Goal: Information Seeking & Learning: Compare options

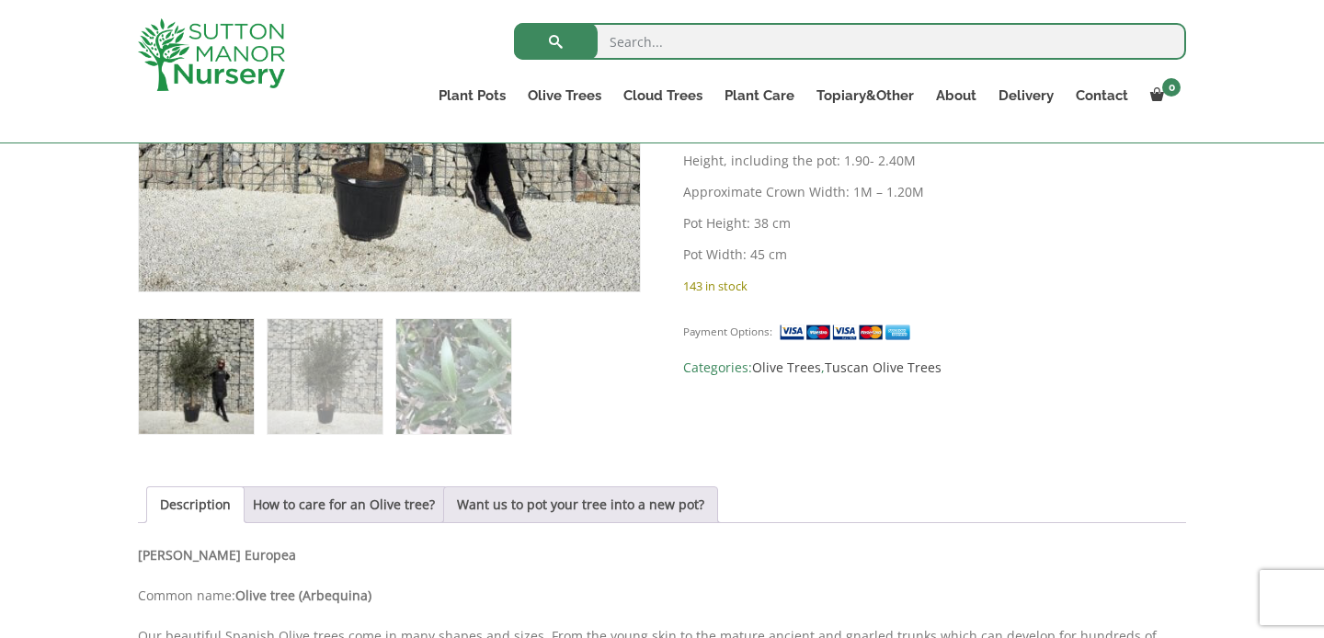
scroll to position [637, 0]
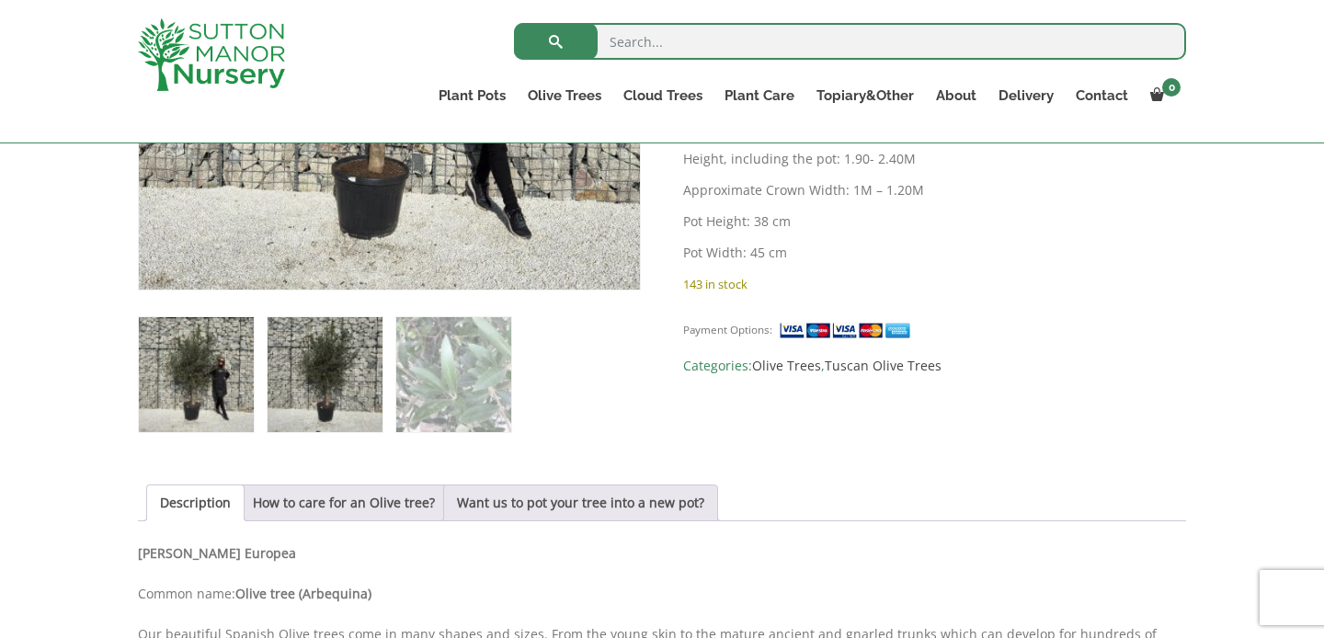
click at [340, 393] on img at bounding box center [325, 374] width 115 height 115
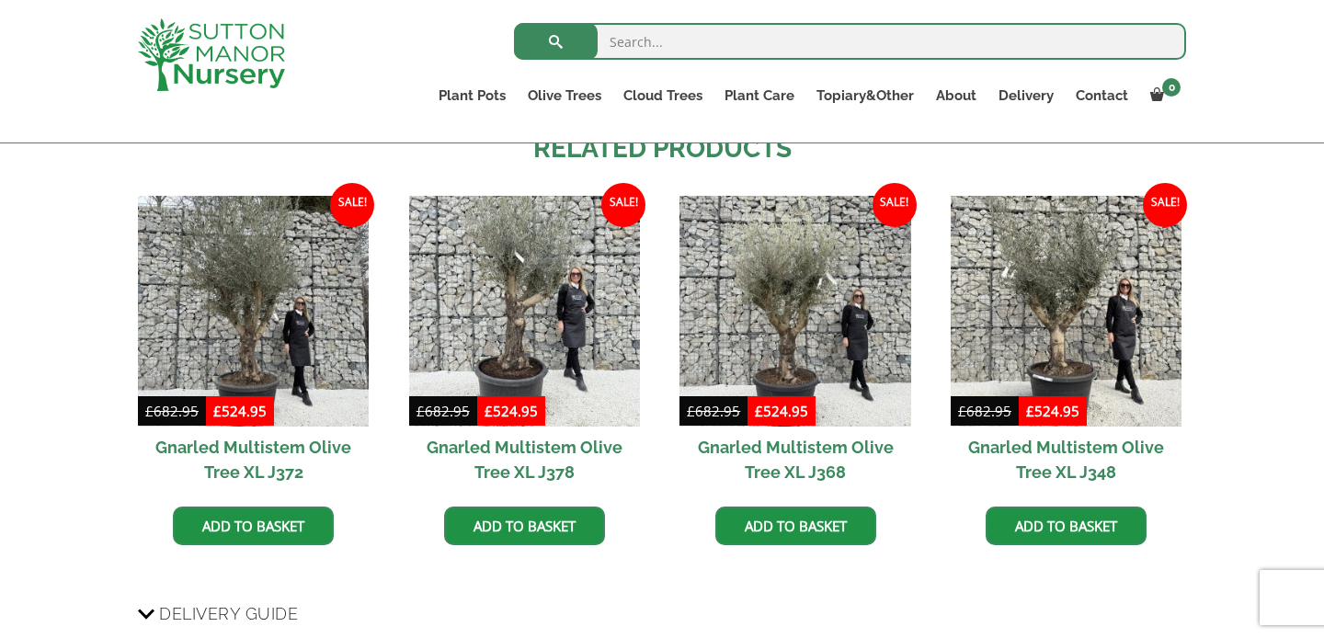
scroll to position [1689, 0]
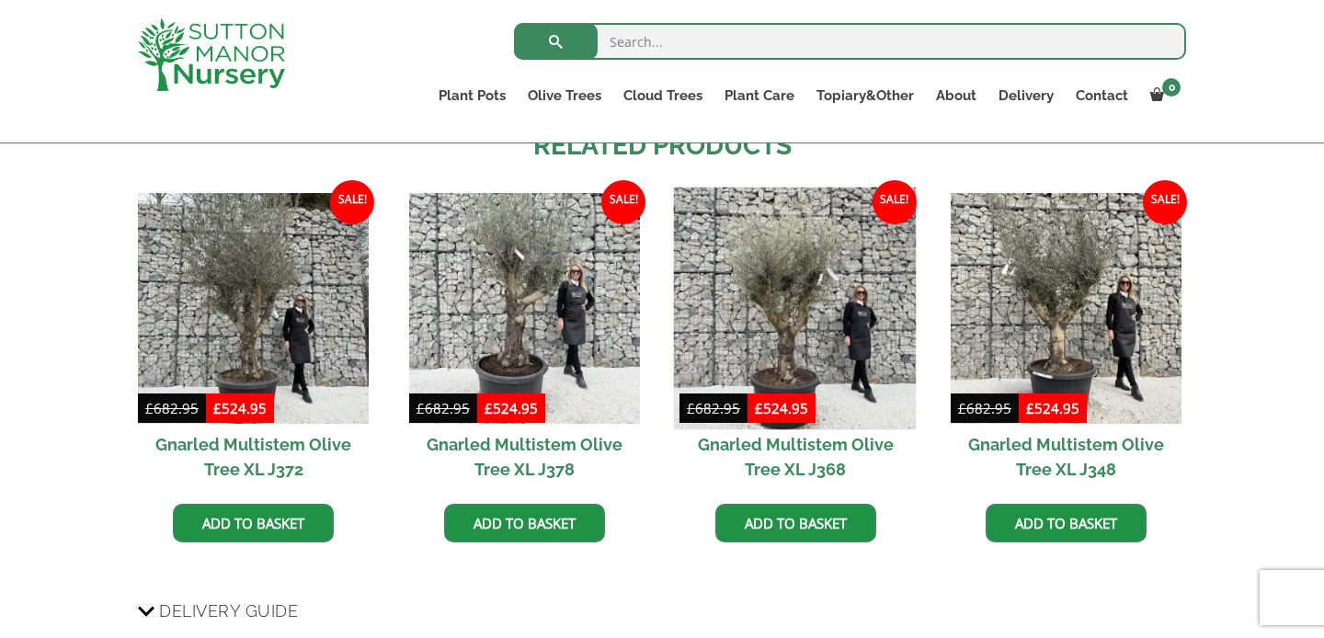
click at [837, 349] on img at bounding box center [795, 308] width 243 height 243
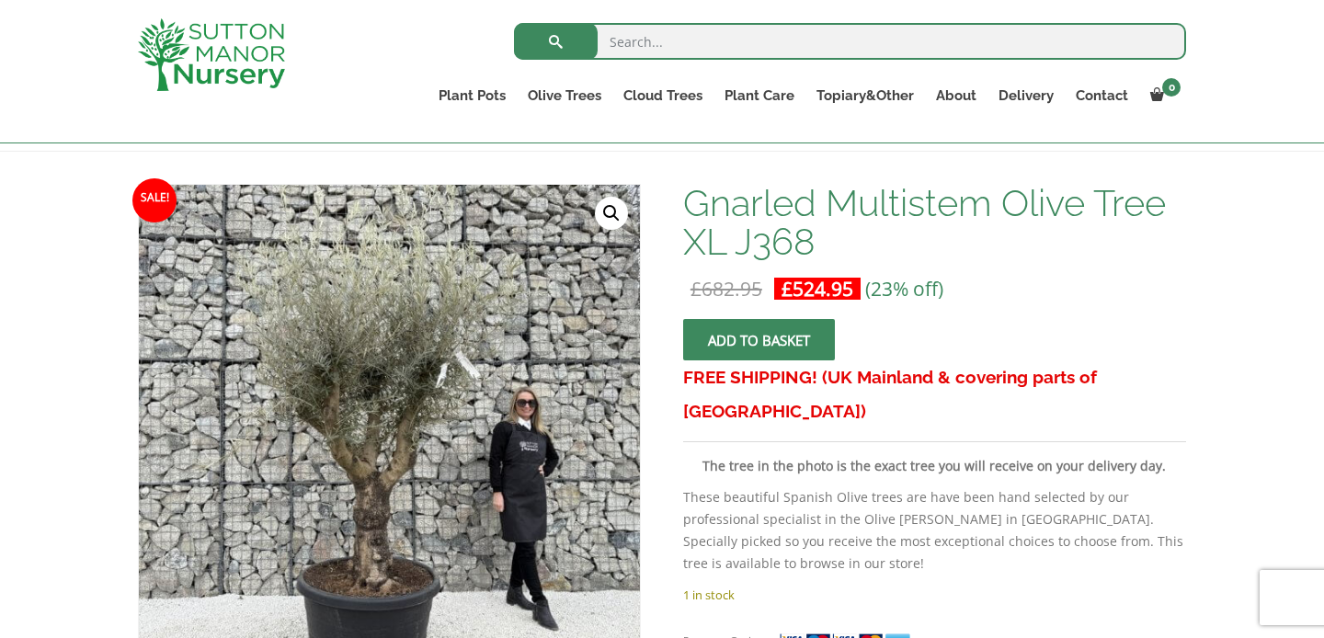
scroll to position [235, 0]
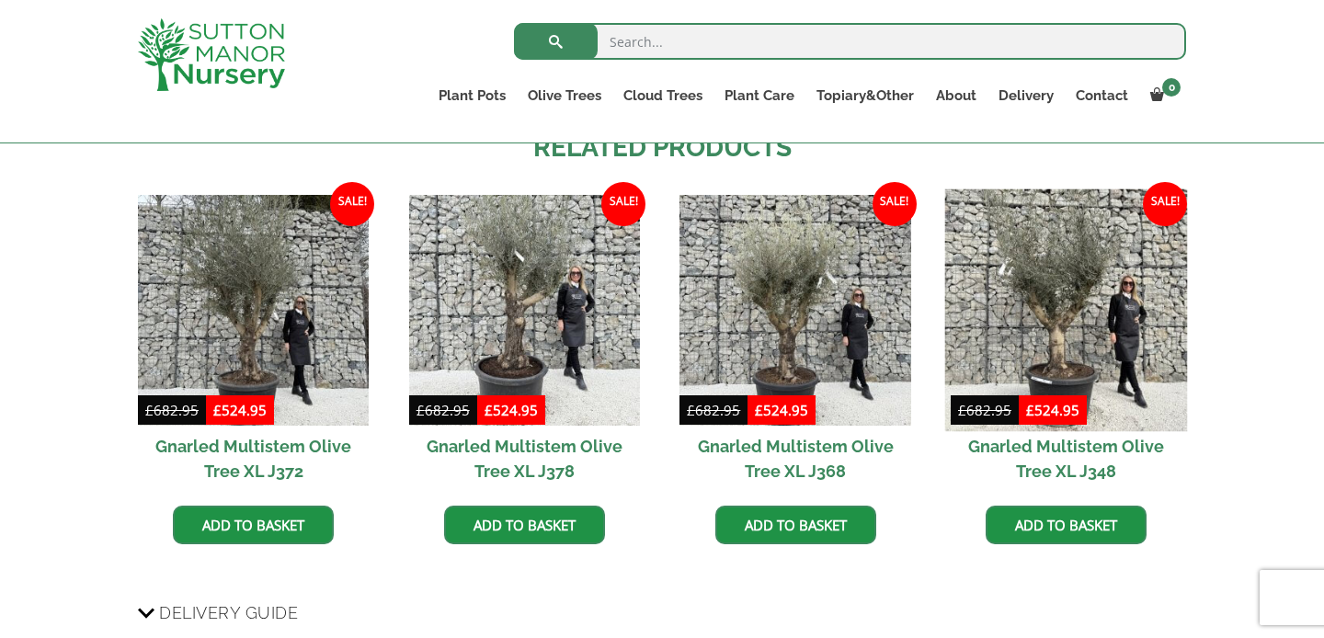
click at [1114, 313] on img at bounding box center [1066, 309] width 243 height 243
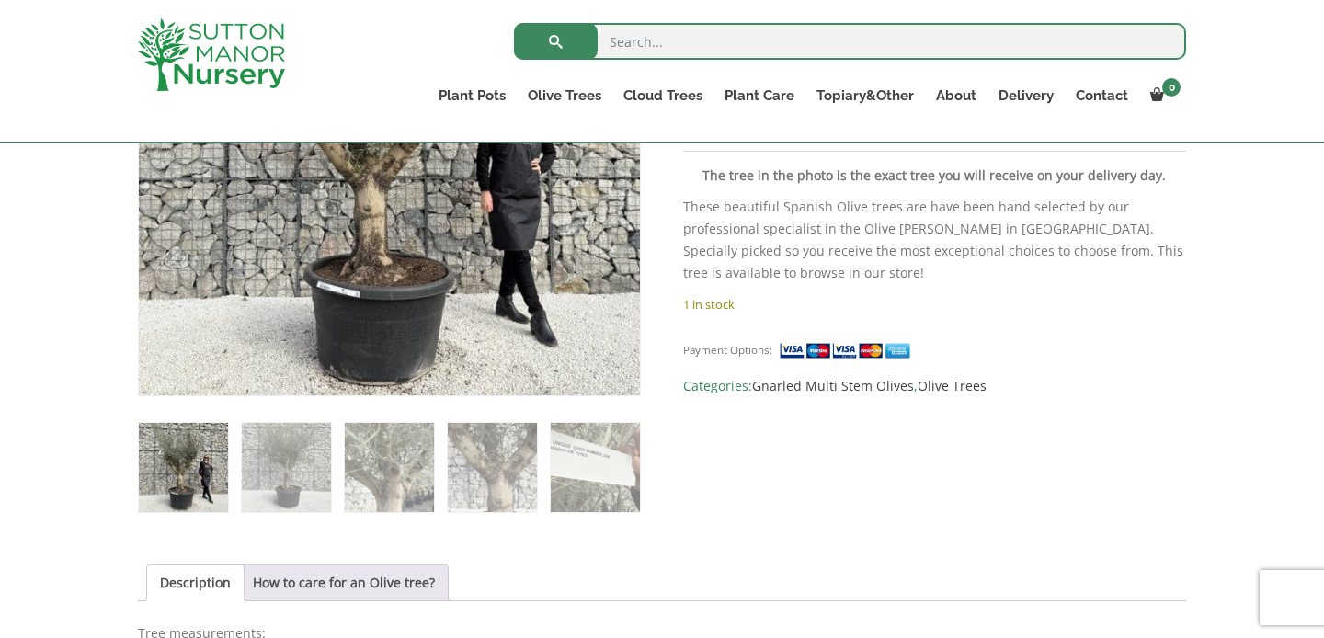
scroll to position [532, 0]
click at [286, 483] on img at bounding box center [286, 466] width 89 height 89
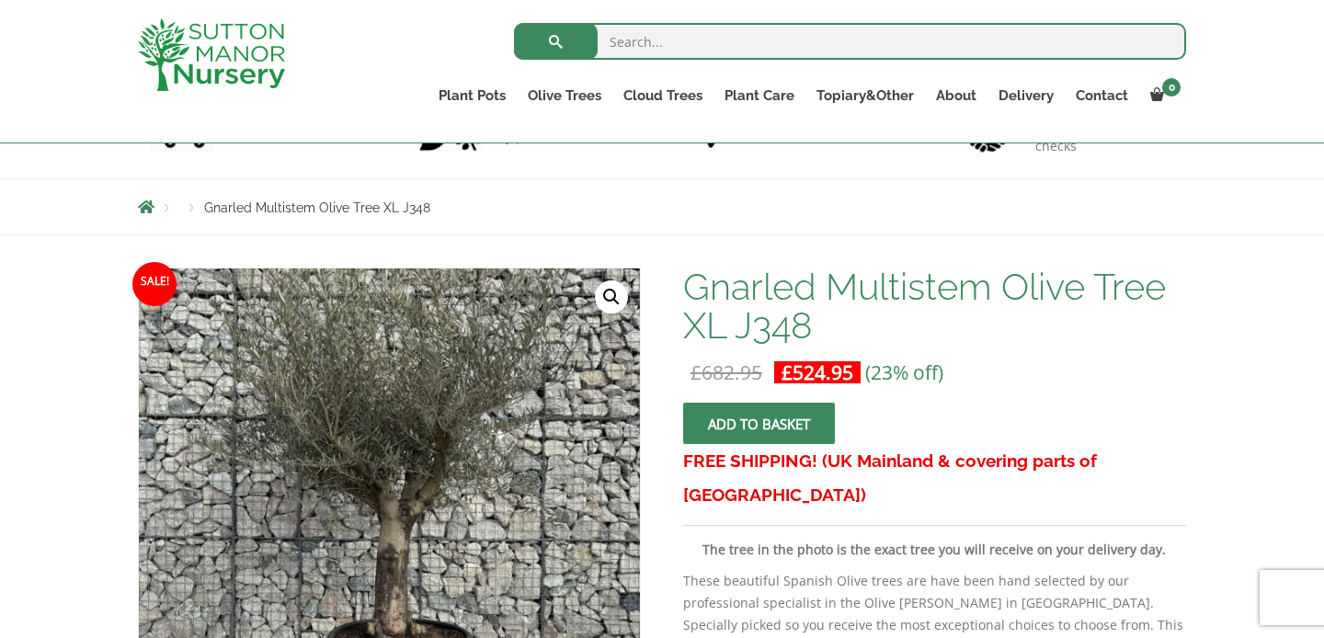
scroll to position [154, 0]
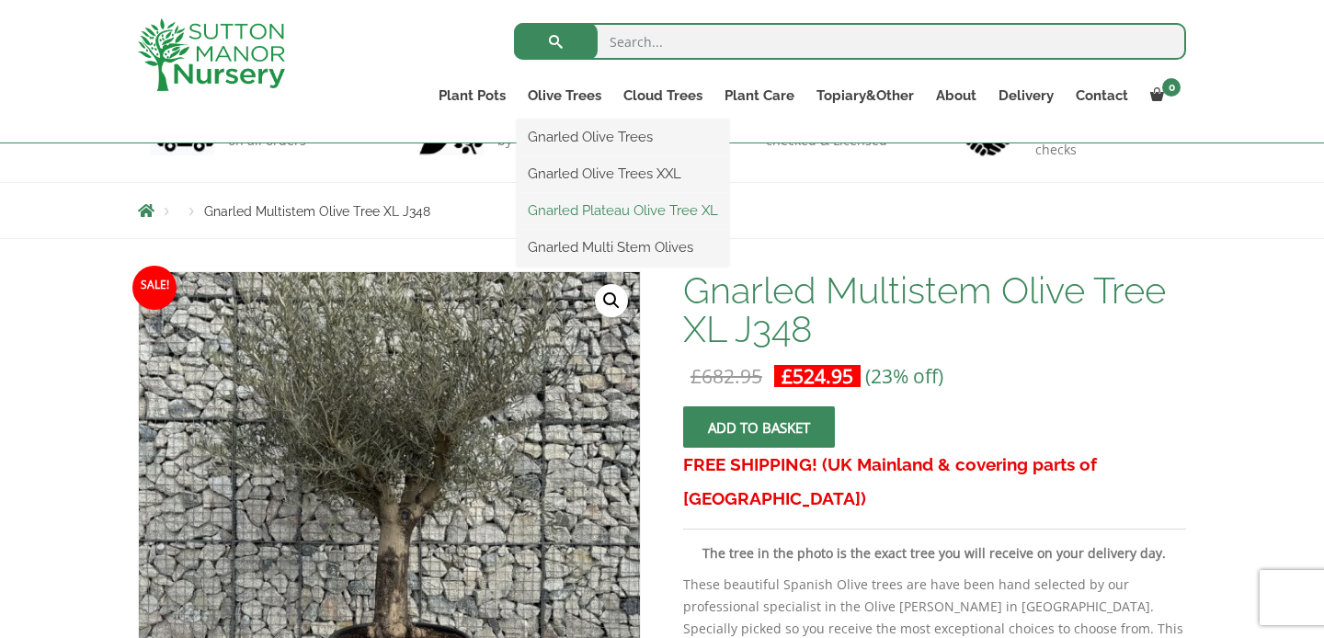
click at [579, 210] on link "Gnarled Plateau Olive Tree XL" at bounding box center [623, 211] width 212 height 28
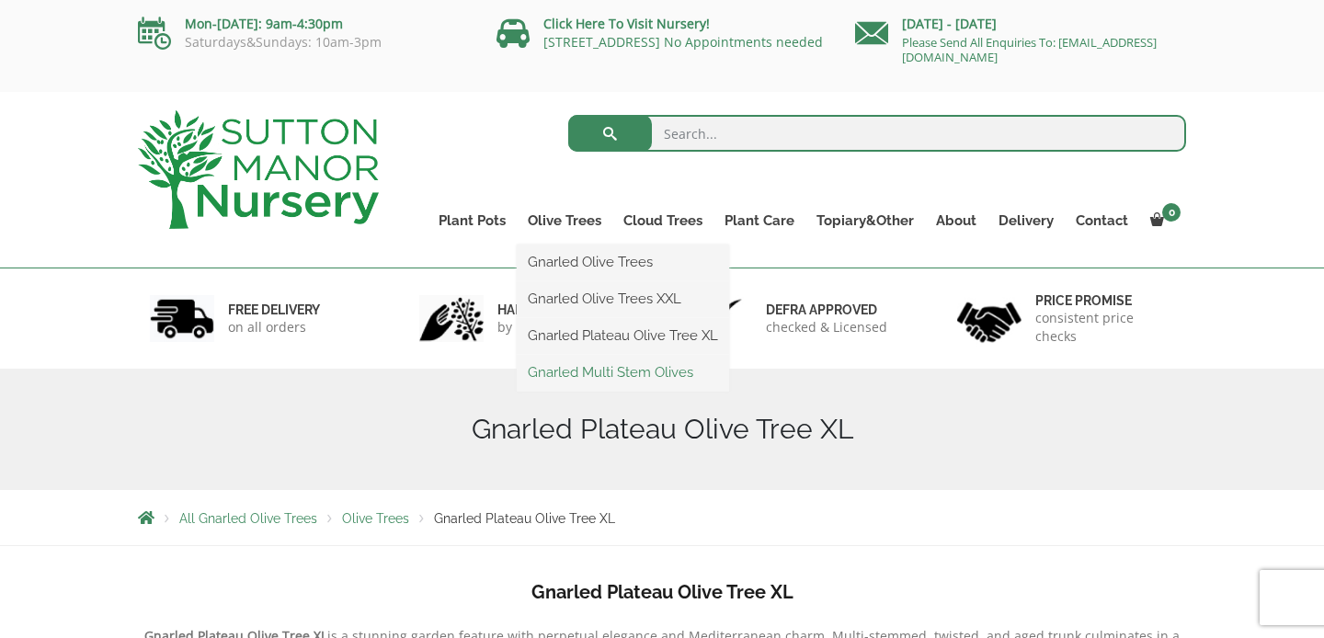
click at [586, 372] on link "Gnarled Multi Stem Olives" at bounding box center [623, 373] width 212 height 28
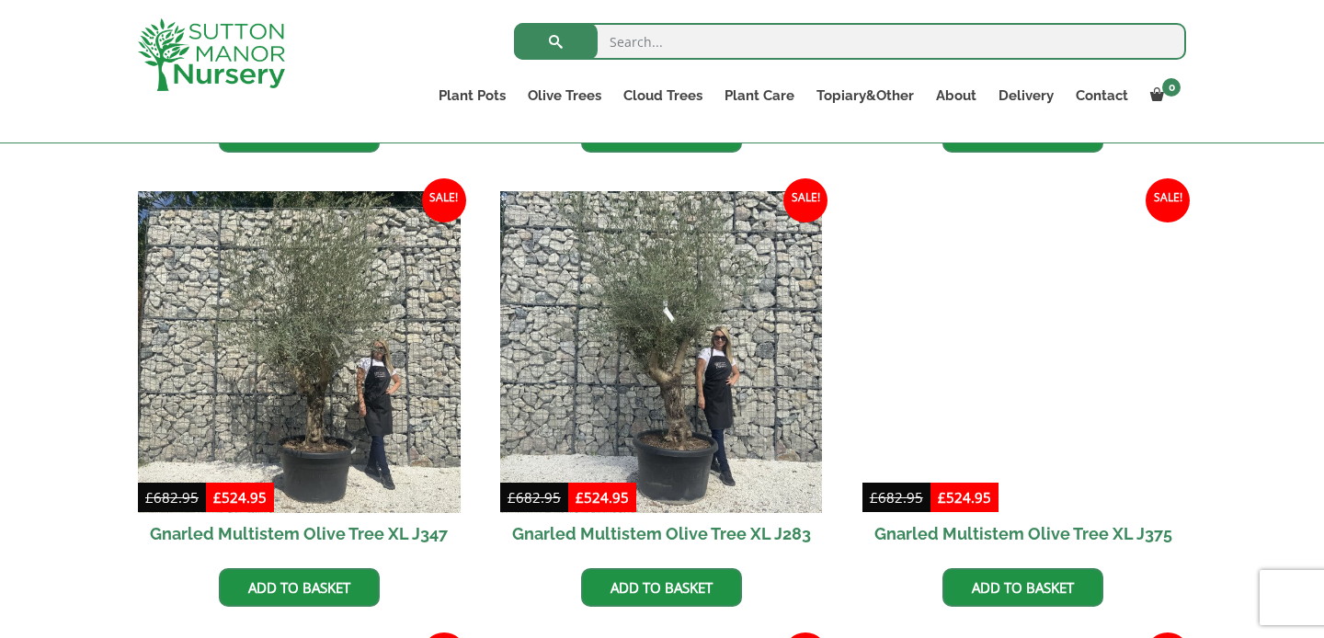
scroll to position [2087, 0]
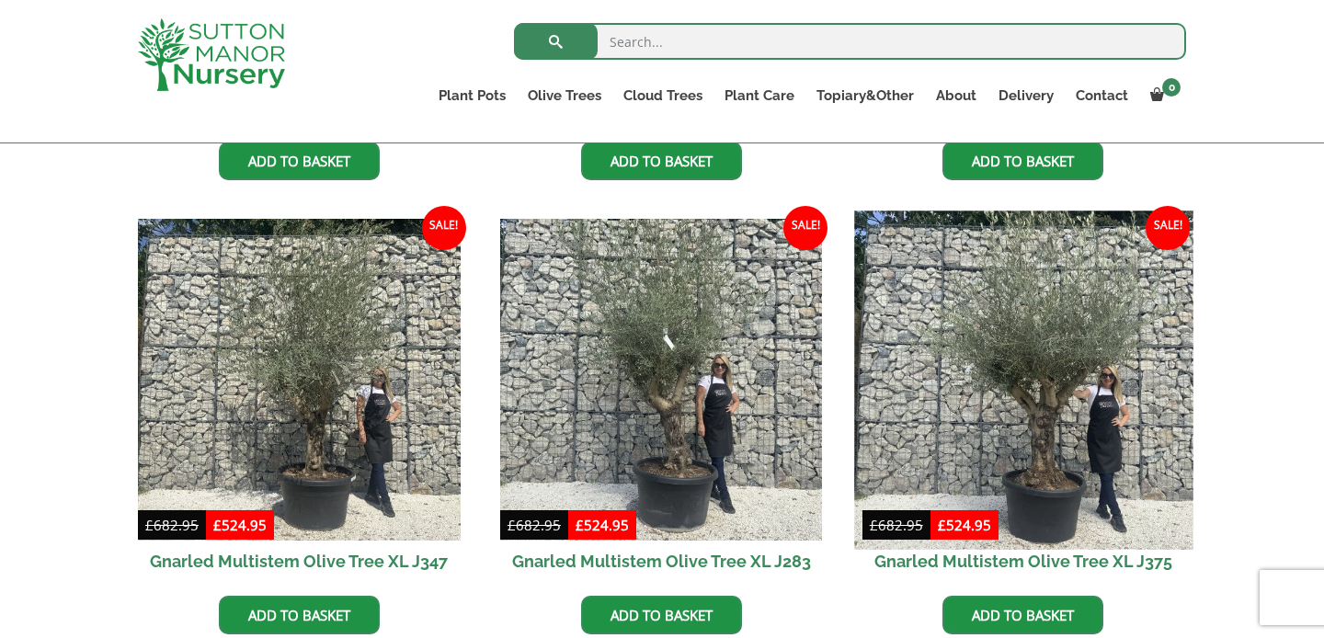
click at [1012, 360] on img at bounding box center [1023, 380] width 338 height 338
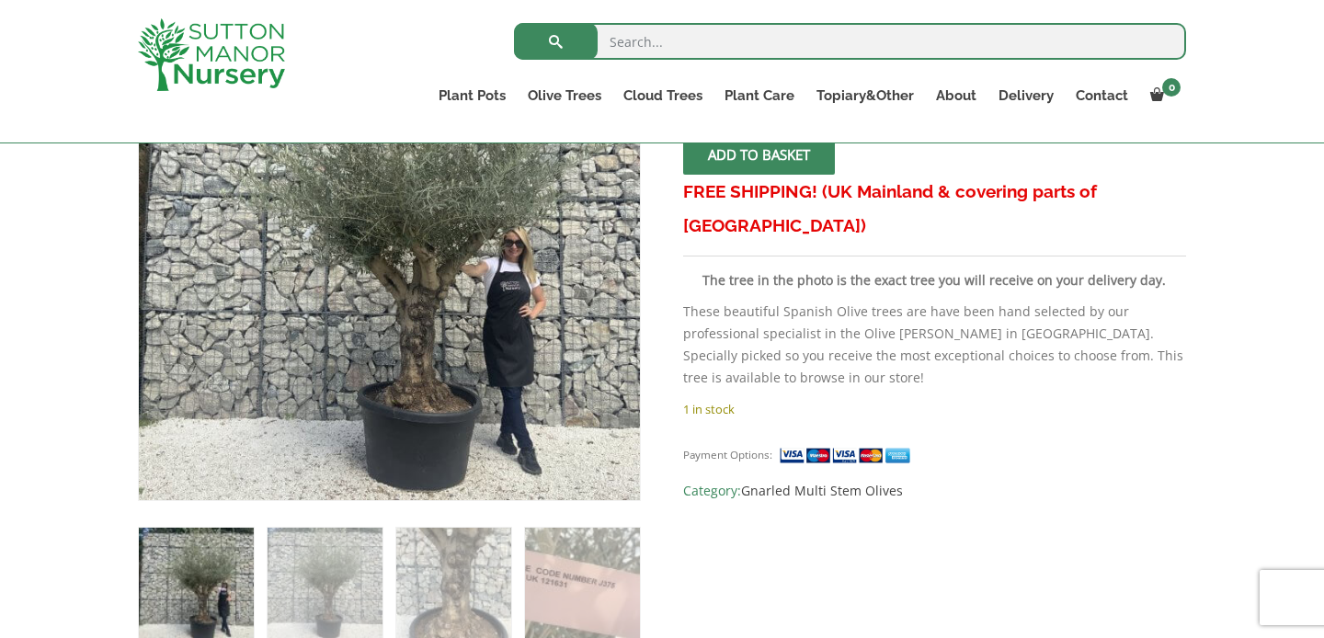
scroll to position [461, 0]
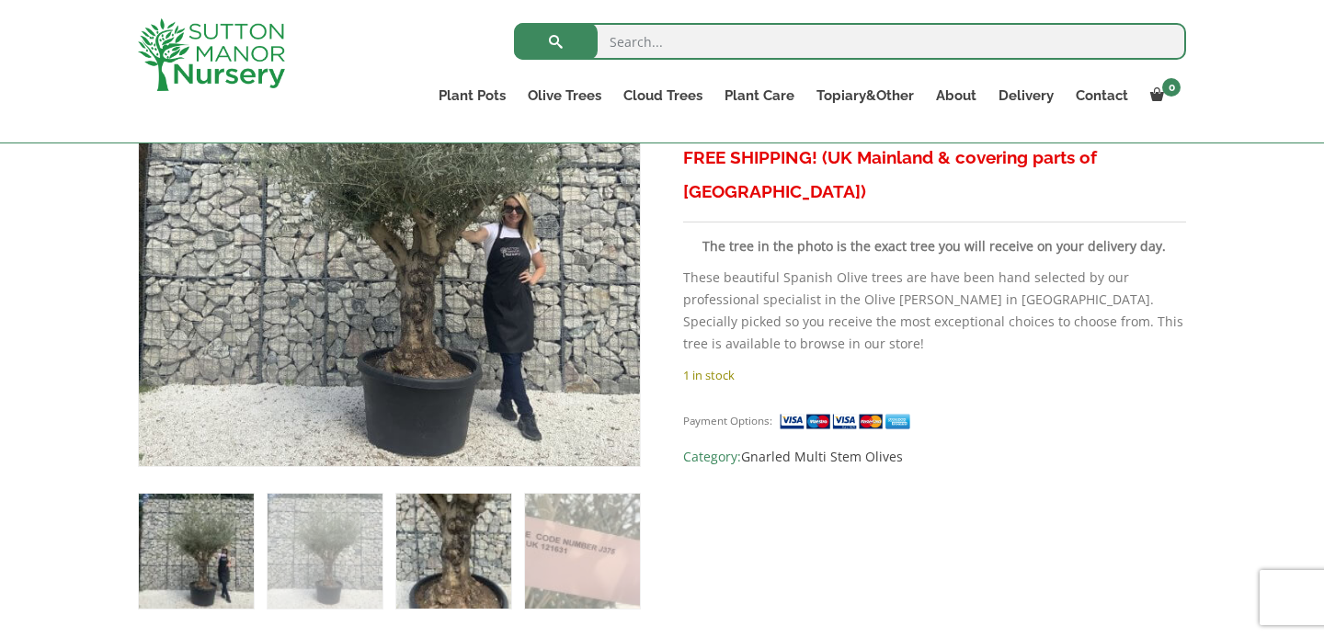
click at [475, 551] on img at bounding box center [453, 551] width 115 height 115
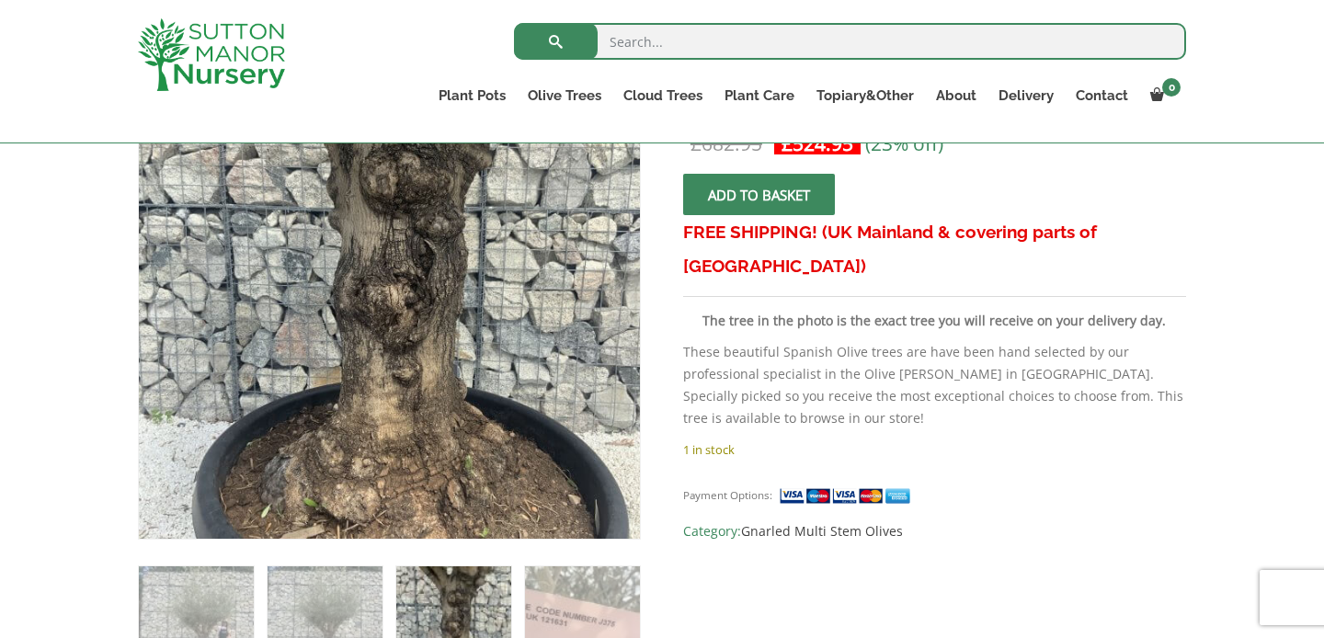
scroll to position [459, 0]
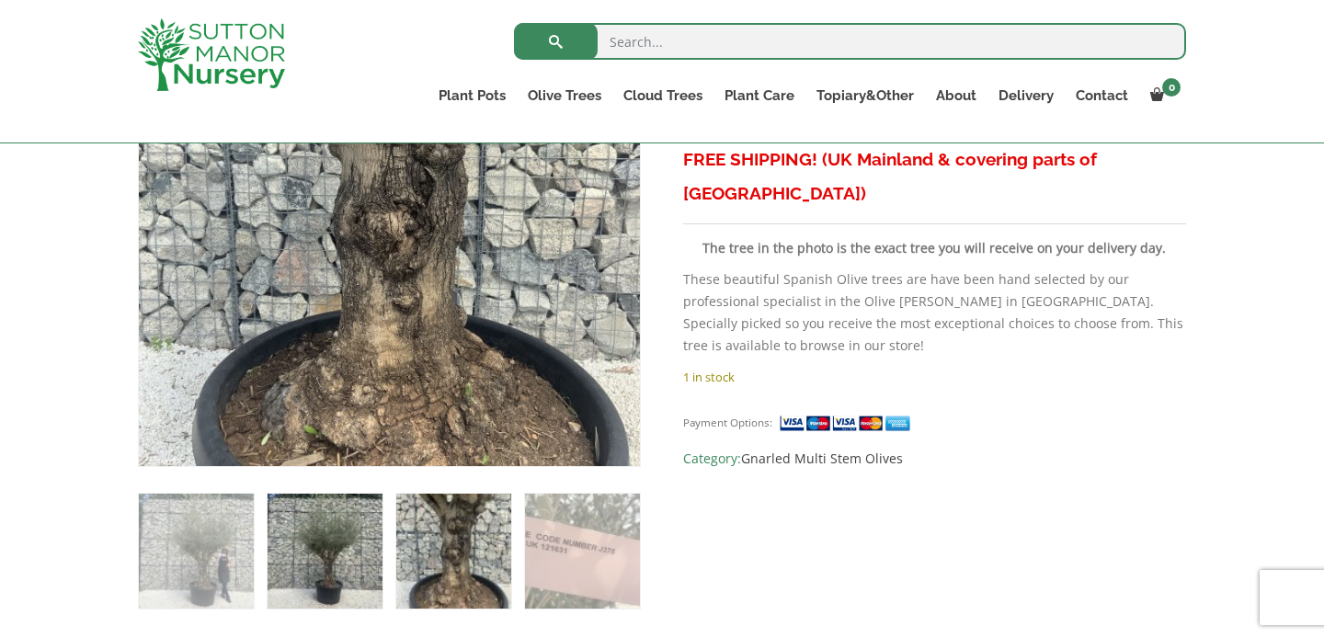
click at [326, 579] on img at bounding box center [325, 551] width 115 height 115
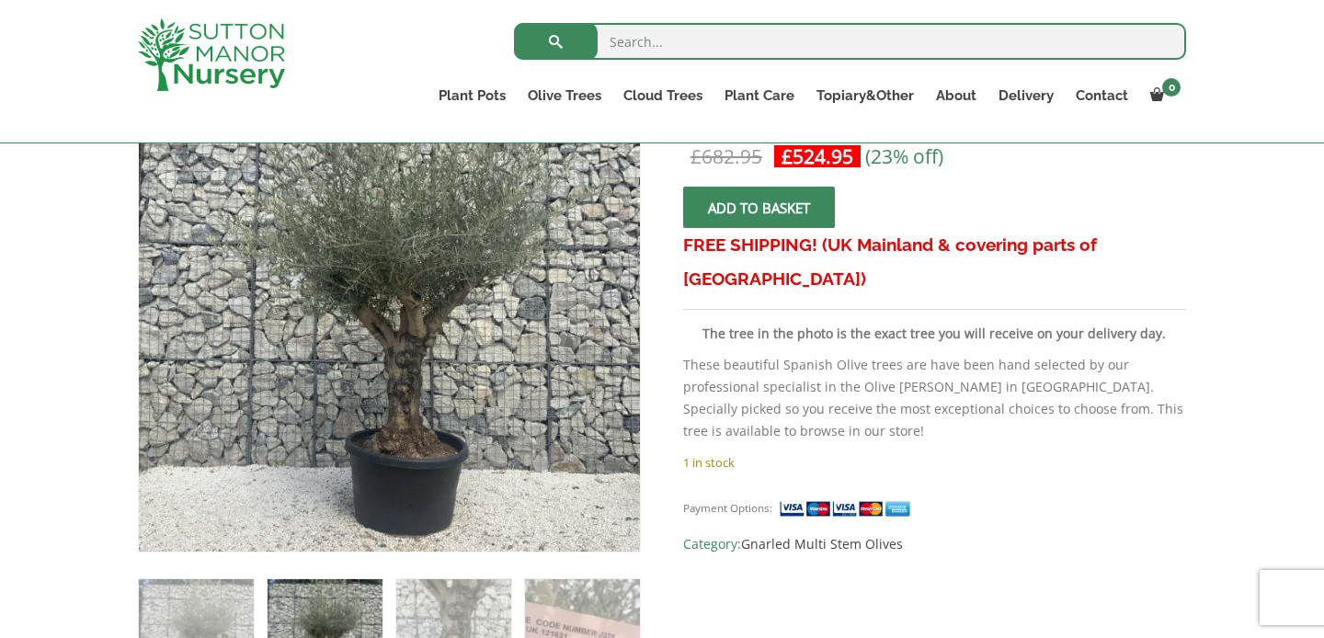
scroll to position [356, 0]
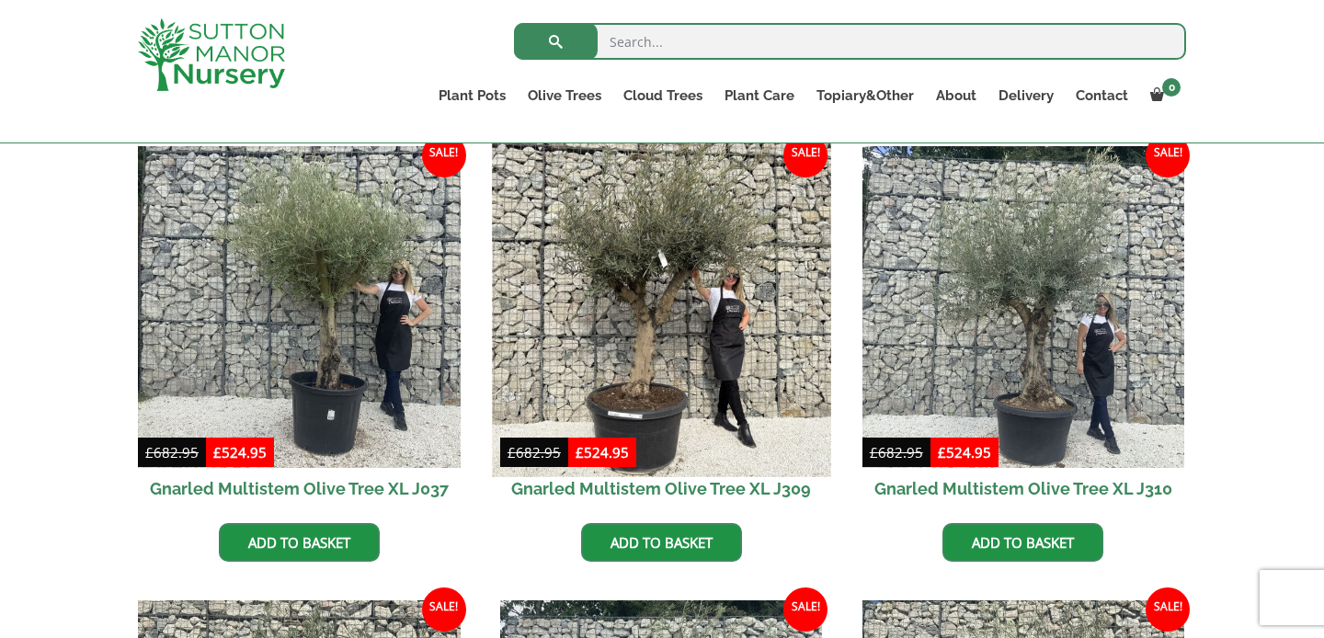
scroll to position [1254, 0]
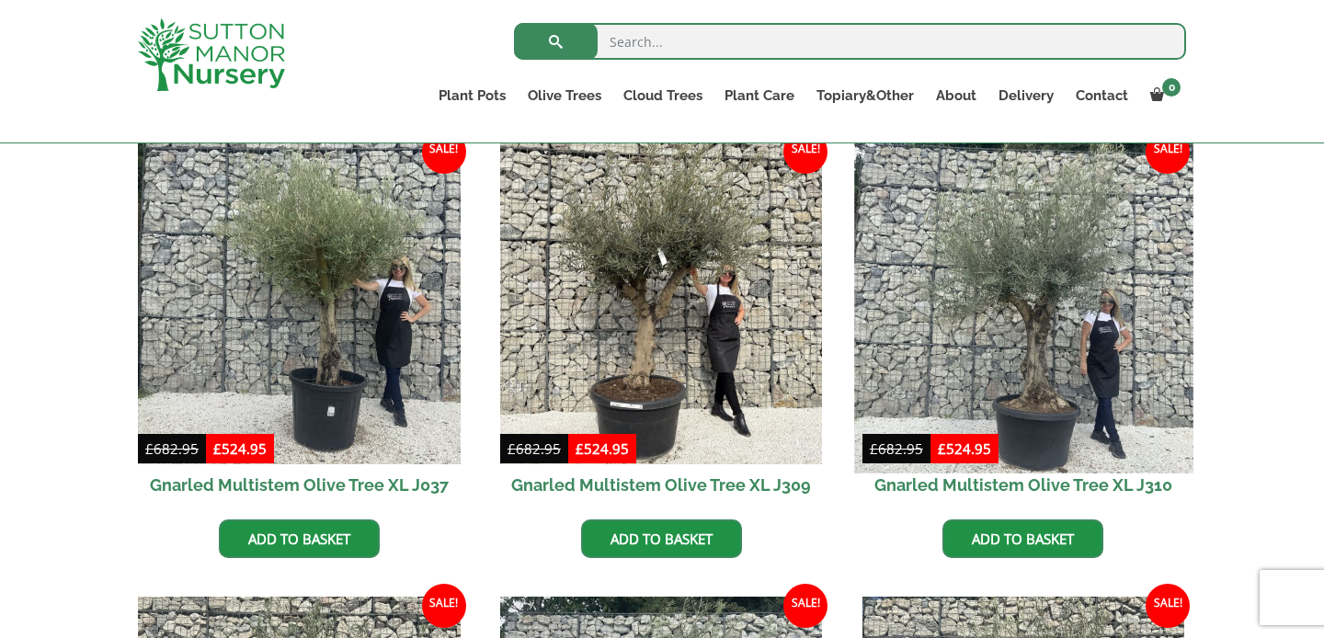
click at [1021, 280] on img at bounding box center [1023, 303] width 338 height 338
